Goal: Task Accomplishment & Management: Manage account settings

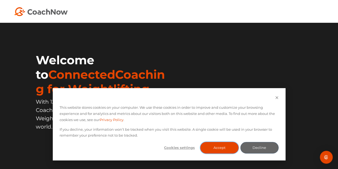
click at [224, 148] on button "Accept" at bounding box center [220, 148] width 38 height 12
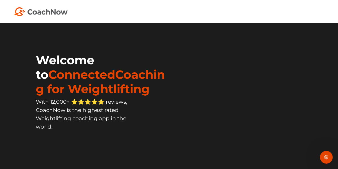
click at [41, 12] on img at bounding box center [41, 11] width 54 height 9
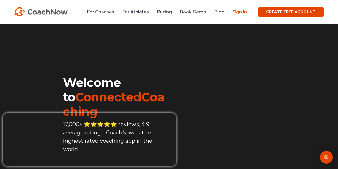
click at [240, 12] on link "Sign In" at bounding box center [240, 11] width 14 height 5
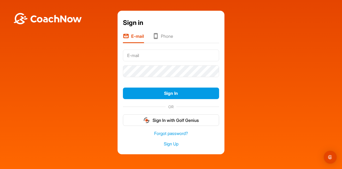
click at [141, 57] on input "text" at bounding box center [171, 55] width 96 height 12
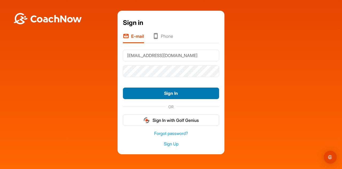
click at [177, 97] on button "Sign In" at bounding box center [171, 93] width 96 height 12
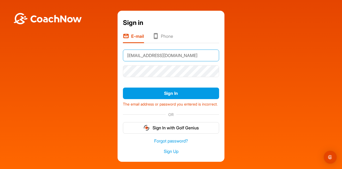
click at [181, 56] on input "[EMAIL_ADDRESS][DOMAIN_NAME]" at bounding box center [171, 55] width 96 height 12
type input "i"
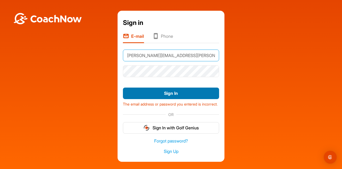
type input "[PERSON_NAME][EMAIL_ADDRESS][PERSON_NAME][DOMAIN_NAME]"
click at [174, 93] on button "Sign In" at bounding box center [171, 93] width 96 height 12
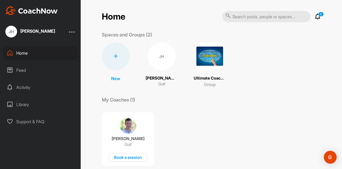
click at [156, 62] on div "JH" at bounding box center [162, 56] width 28 height 28
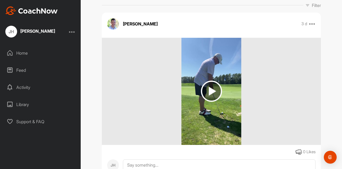
scroll to position [107, 0]
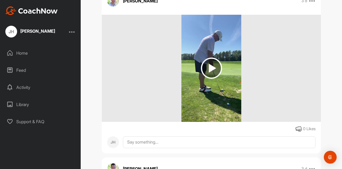
click at [211, 70] on img at bounding box center [211, 68] width 21 height 21
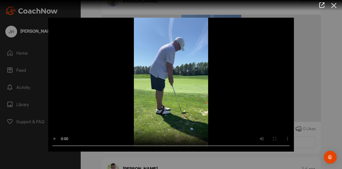
click at [337, 8] on icon at bounding box center [334, 6] width 12 height 10
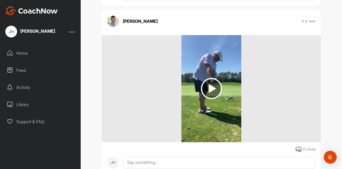
scroll to position [268, 0]
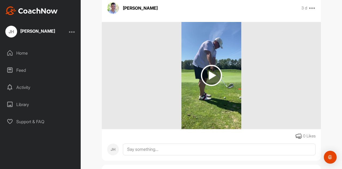
click at [214, 80] on img at bounding box center [211, 75] width 21 height 21
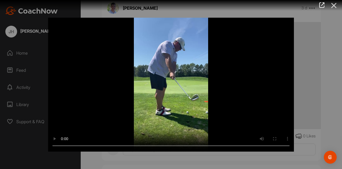
click at [337, 8] on icon at bounding box center [334, 6] width 12 height 10
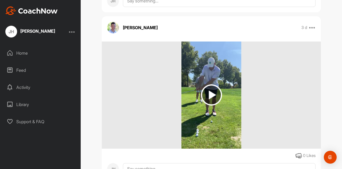
scroll to position [428, 0]
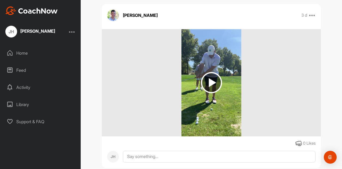
click at [211, 85] on img at bounding box center [211, 82] width 21 height 21
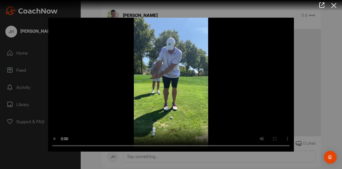
click at [334, 5] on icon at bounding box center [334, 6] width 12 height 10
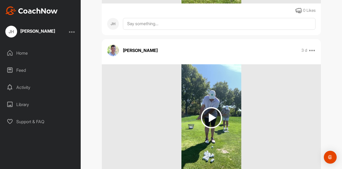
scroll to position [589, 0]
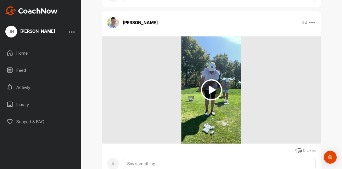
click at [215, 90] on img at bounding box center [211, 89] width 21 height 21
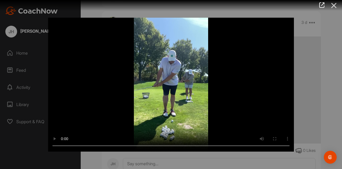
click at [338, 7] on icon at bounding box center [334, 6] width 12 height 10
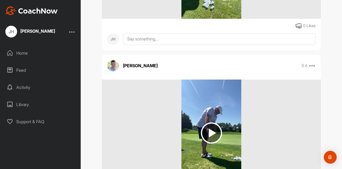
scroll to position [722, 0]
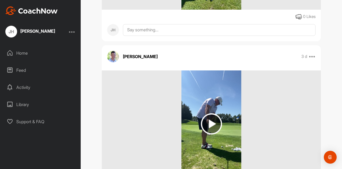
click at [213, 125] on img at bounding box center [211, 123] width 21 height 21
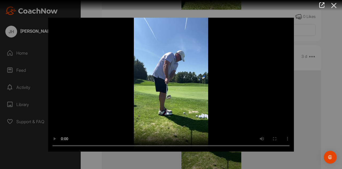
click at [334, 4] on icon at bounding box center [334, 6] width 12 height 10
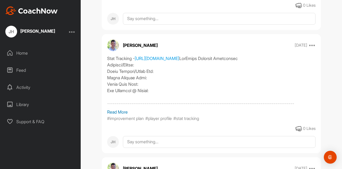
scroll to position [910, 0]
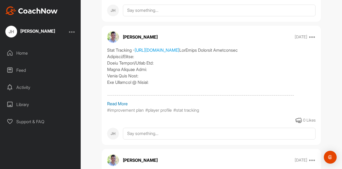
click at [121, 103] on p "Read More" at bounding box center [211, 103] width 209 height 6
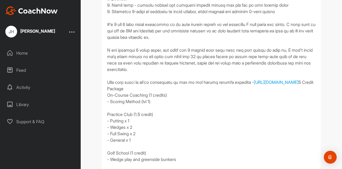
scroll to position [1097, 0]
